Goal: Find specific page/section: Find specific page/section

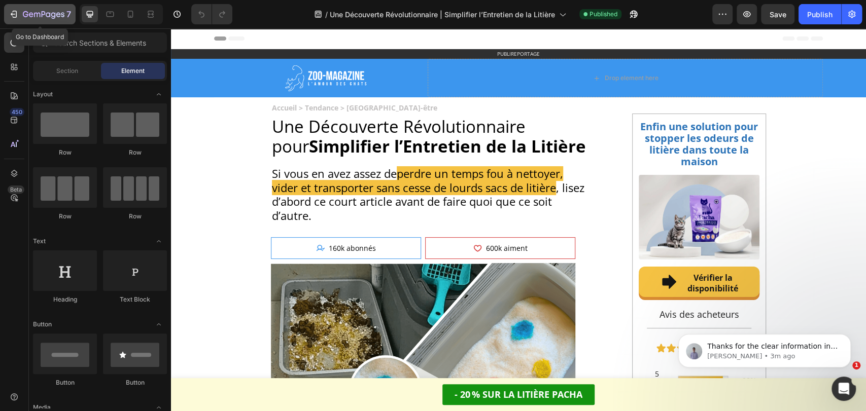
click at [37, 21] on button "7" at bounding box center [40, 14] width 72 height 20
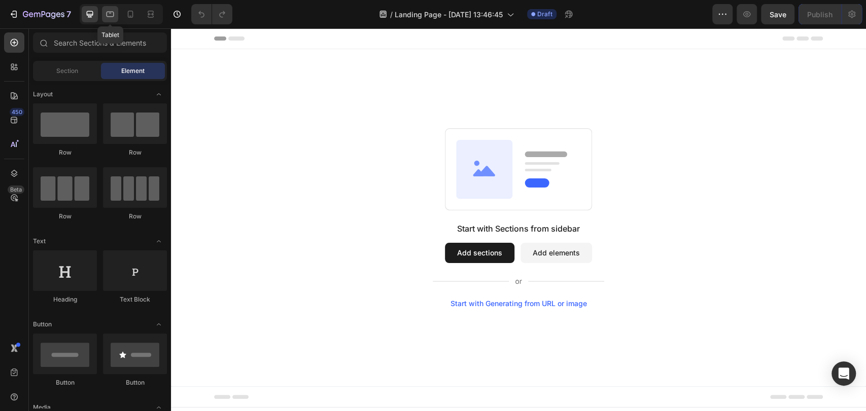
click at [114, 13] on icon at bounding box center [110, 14] width 10 height 10
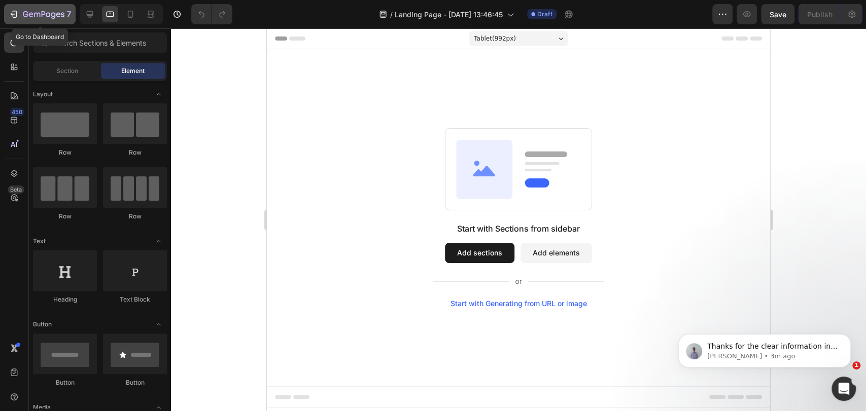
click at [42, 14] on icon "button" at bounding box center [44, 14] width 4 height 6
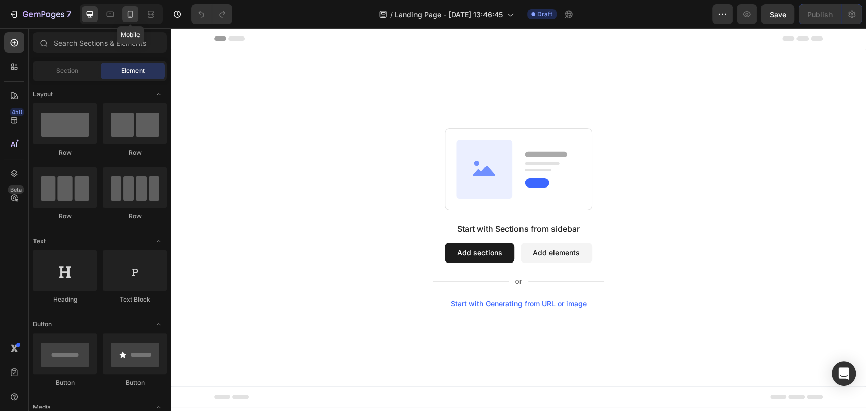
click at [129, 17] on icon at bounding box center [131, 14] width 6 height 7
click at [112, 15] on icon at bounding box center [110, 14] width 10 height 10
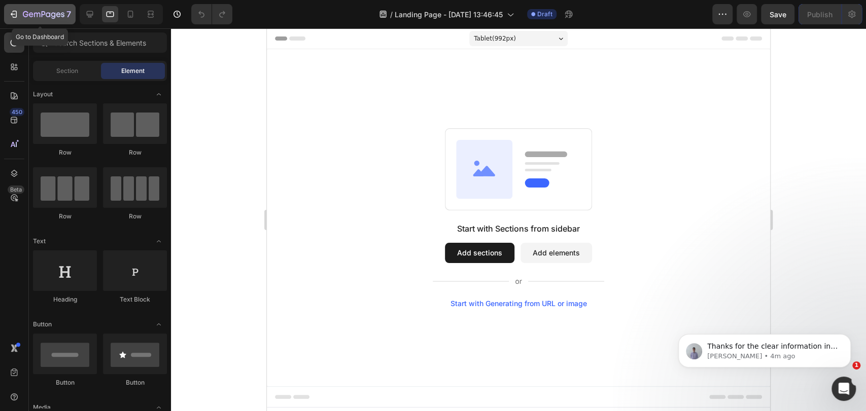
click at [16, 14] on icon "button" at bounding box center [15, 14] width 5 height 7
